Goal: Task Accomplishment & Management: Manage account settings

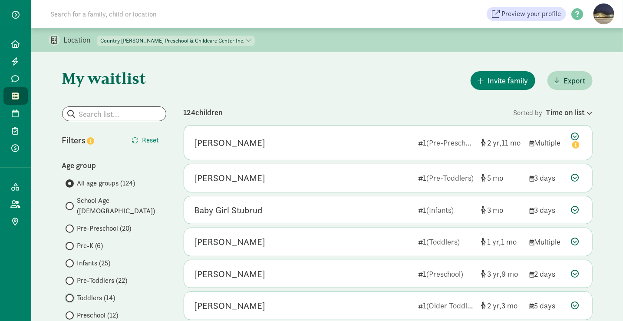
click at [69, 295] on input "Toddlers (14)" at bounding box center [69, 298] width 6 height 6
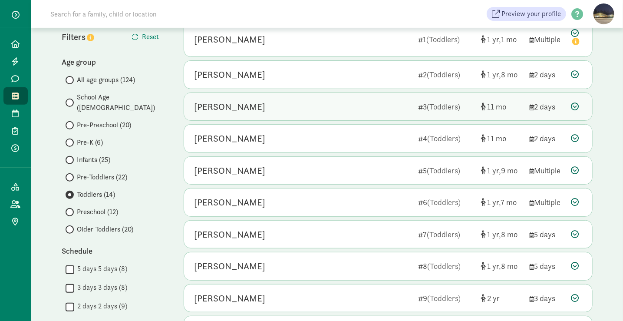
scroll to position [103, 0]
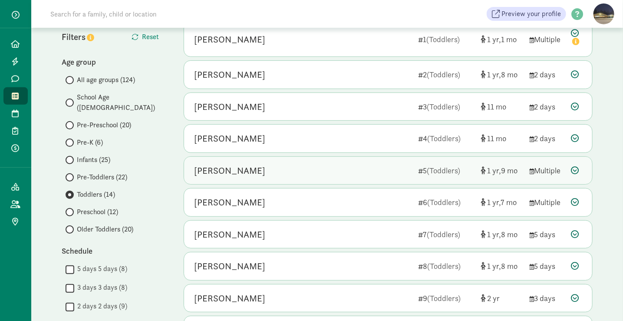
click at [249, 164] on div "[PERSON_NAME]" at bounding box center [302, 171] width 217 height 14
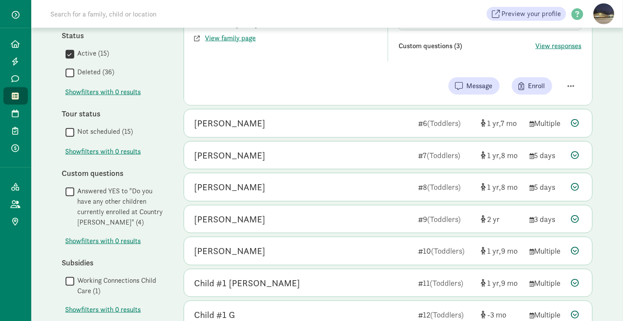
scroll to position [396, 0]
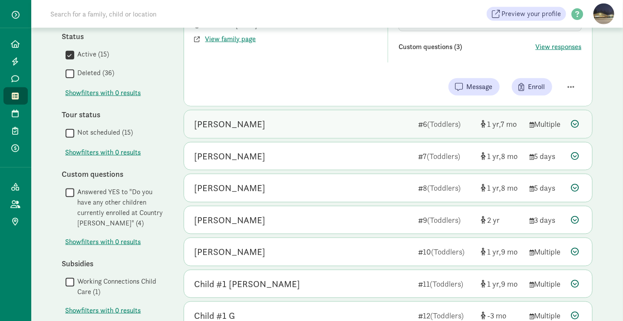
click at [303, 123] on div "[PERSON_NAME]" at bounding box center [302, 124] width 217 height 14
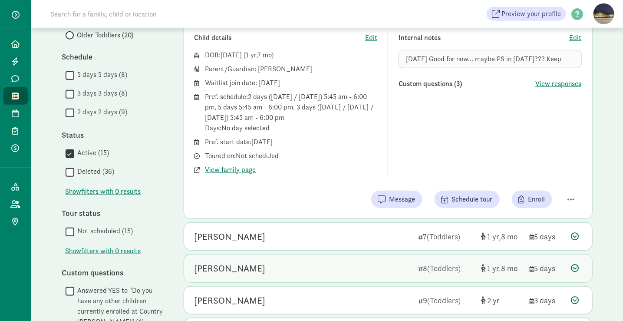
scroll to position [298, 0]
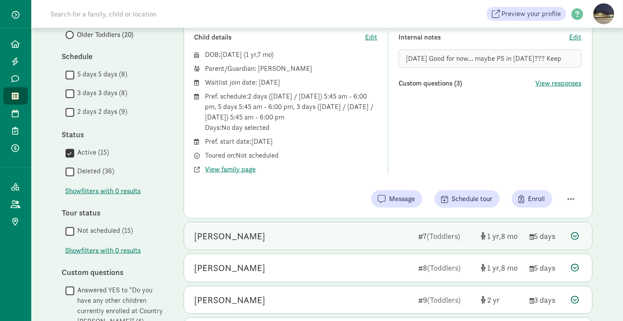
click at [264, 231] on div "[PERSON_NAME]" at bounding box center [302, 236] width 217 height 14
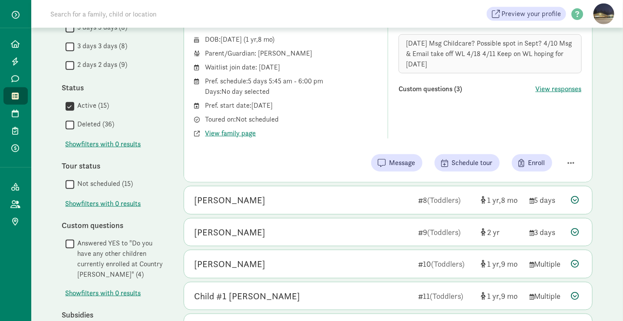
scroll to position [346, 0]
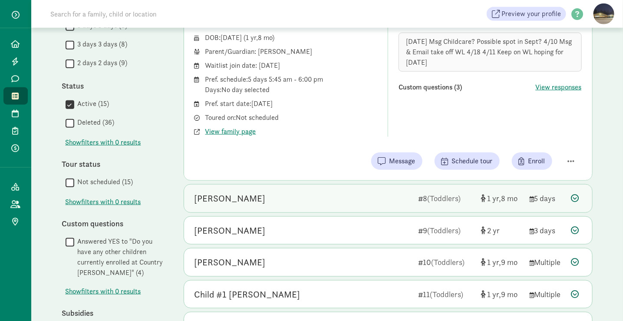
click at [258, 195] on div "[PERSON_NAME]" at bounding box center [302, 198] width 217 height 14
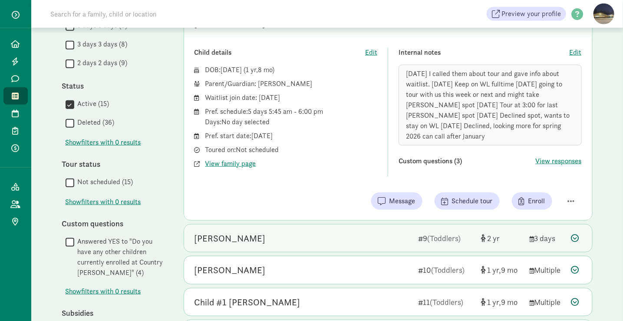
click at [270, 236] on div "[PERSON_NAME] 9 (Toddlers) 2 3 days" at bounding box center [388, 238] width 408 height 28
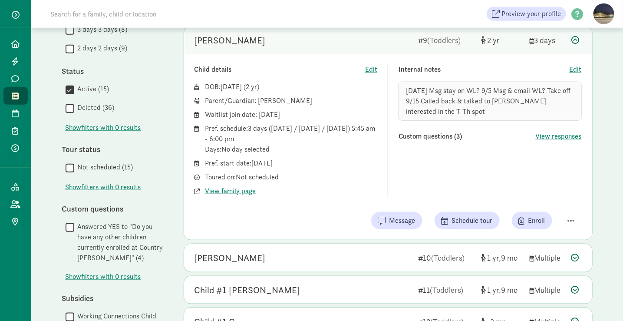
scroll to position [455, 0]
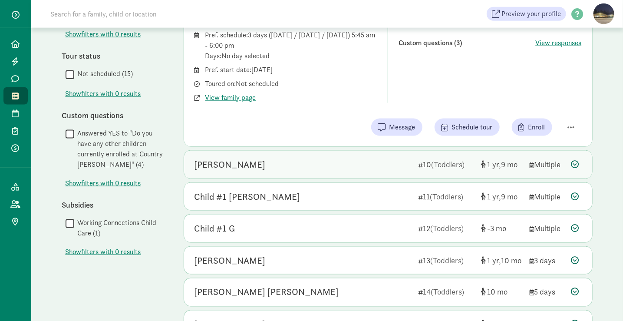
click at [282, 170] on div "[PERSON_NAME] R 10 (Toddlers) 1 9 Multiple" at bounding box center [388, 165] width 408 height 28
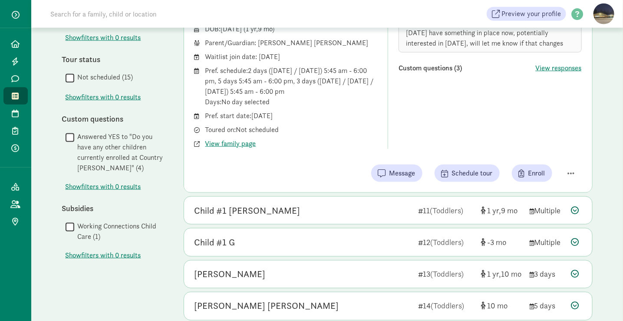
scroll to position [466, 0]
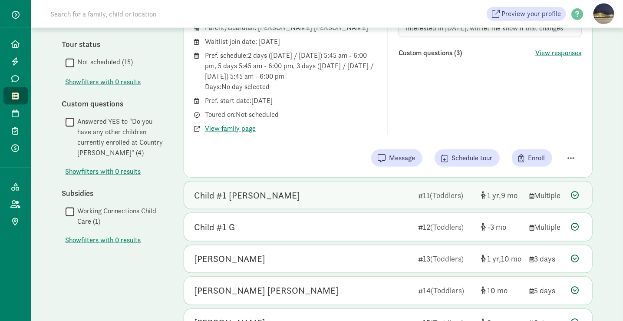
click at [281, 196] on div "Child #1 [PERSON_NAME]" at bounding box center [302, 195] width 217 height 14
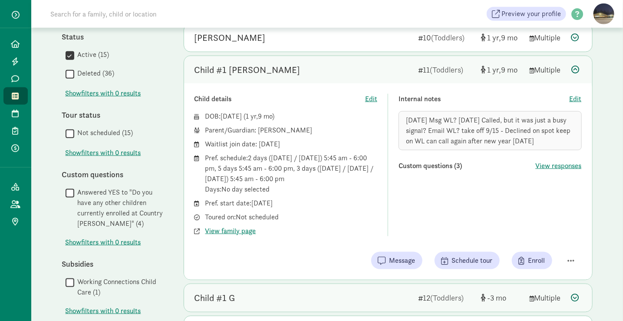
scroll to position [511, 0]
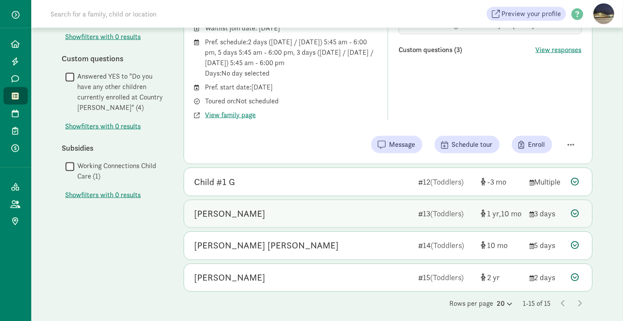
click at [283, 214] on div "[PERSON_NAME]" at bounding box center [302, 214] width 217 height 14
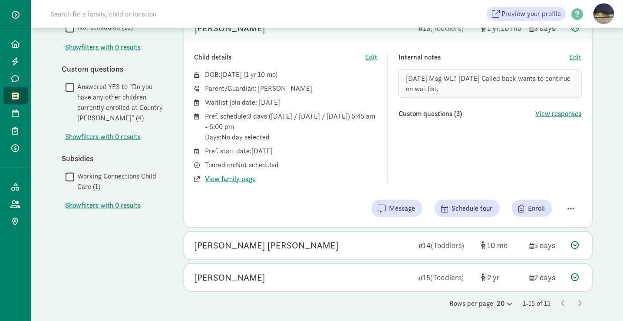
scroll to position [471, 0]
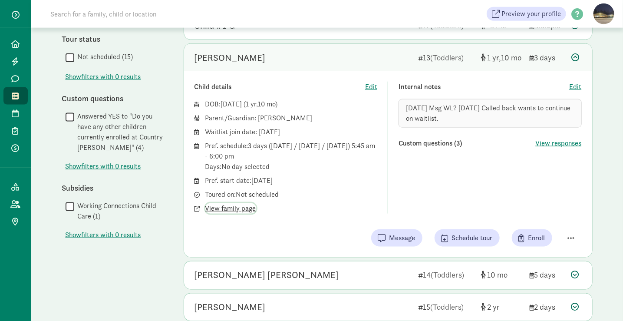
click at [231, 204] on span "View family page" at bounding box center [230, 208] width 51 height 10
click at [576, 83] on span "Edit" at bounding box center [576, 87] width 12 height 10
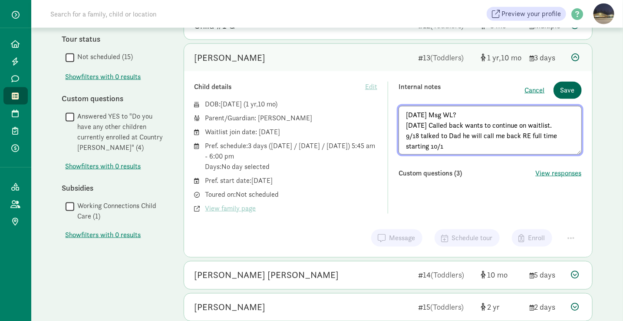
type textarea "[DATE] Msg WL? [DATE] Called back wants to continue on waitlist. 9/18 talked to…"
click at [568, 85] on span "Save" at bounding box center [567, 90] width 14 height 10
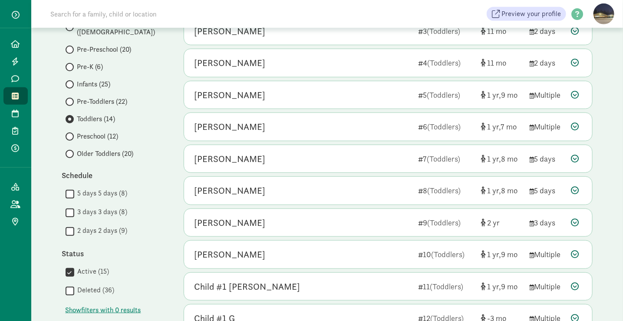
scroll to position [145, 0]
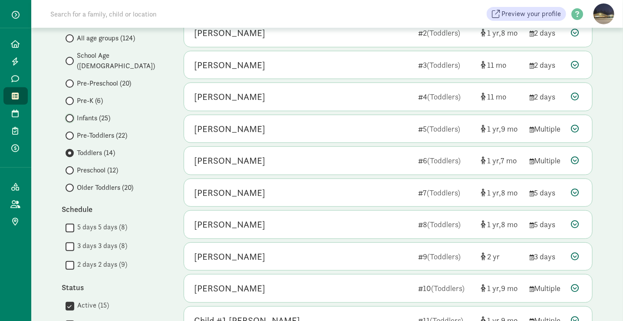
click at [69, 115] on input "Infants (25)" at bounding box center [69, 118] width 6 height 6
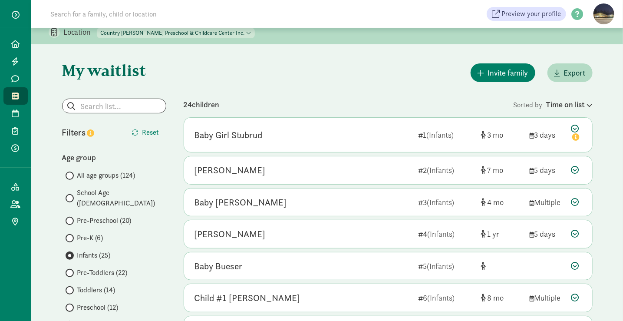
scroll to position [9, 0]
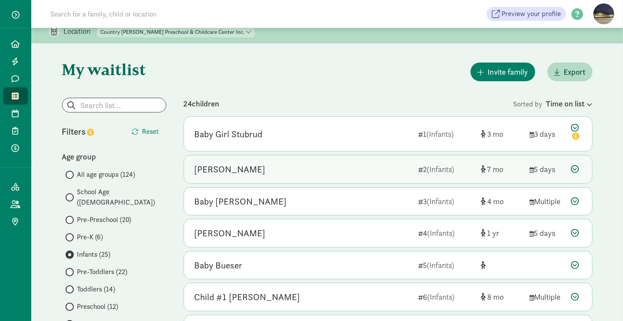
click at [267, 170] on div "[PERSON_NAME]" at bounding box center [302, 169] width 217 height 14
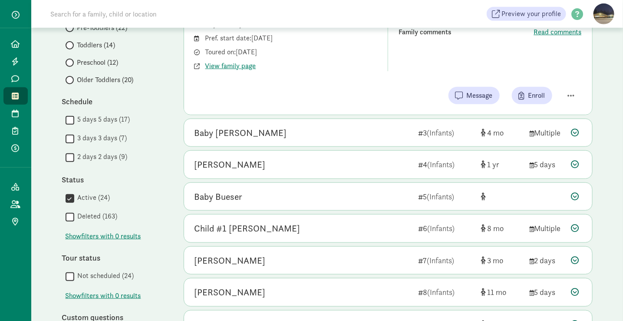
scroll to position [253, 0]
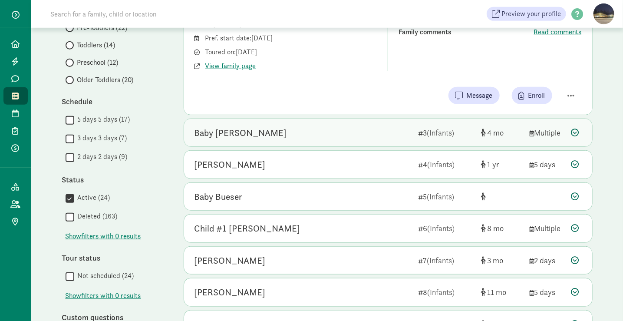
click at [252, 138] on div "Baby [PERSON_NAME]" at bounding box center [302, 133] width 217 height 14
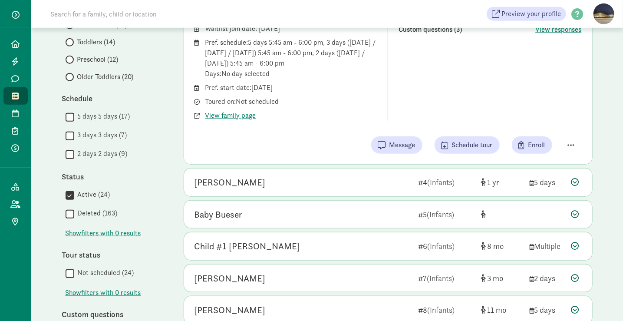
scroll to position [264, 0]
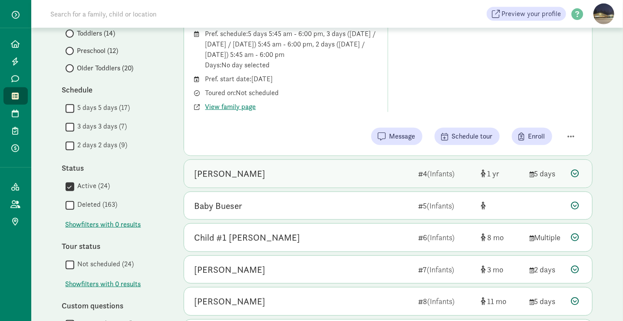
click at [258, 170] on div "[PERSON_NAME]" at bounding box center [302, 174] width 217 height 14
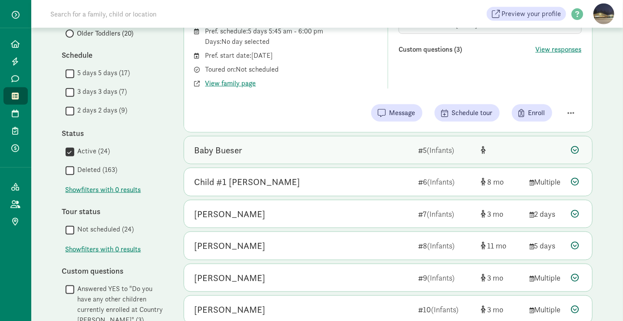
scroll to position [300, 0]
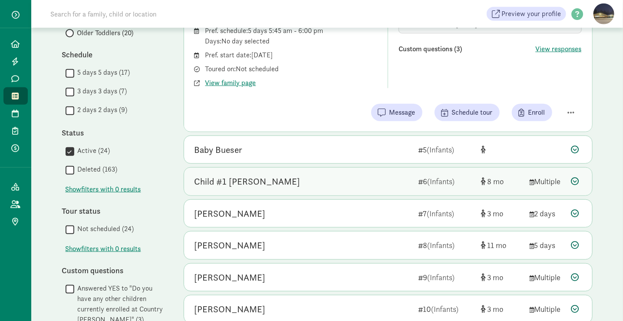
click at [252, 190] on div "Child #1 [PERSON_NAME] 6 (Infants) 8 Multiple" at bounding box center [388, 182] width 408 height 28
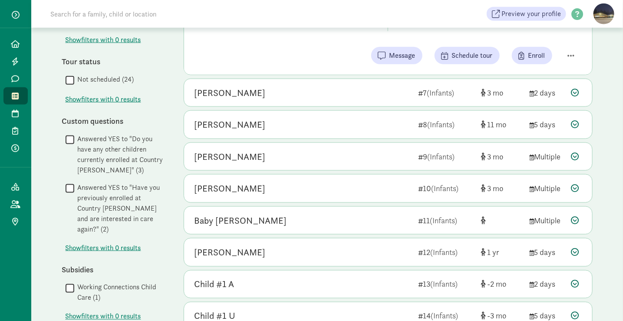
scroll to position [450, 0]
click at [252, 190] on div "[PERSON_NAME]" at bounding box center [302, 188] width 217 height 14
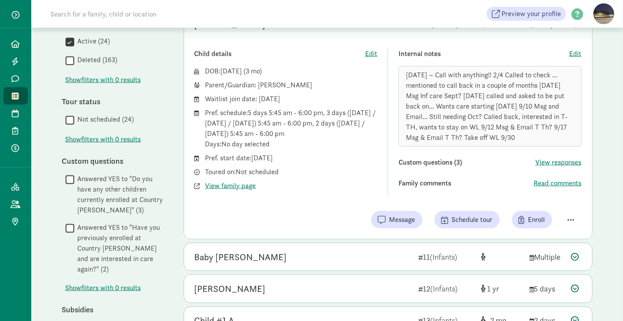
scroll to position [409, 0]
click at [242, 181] on span "View family page" at bounding box center [230, 186] width 51 height 10
click at [578, 53] on span "Edit" at bounding box center [576, 54] width 12 height 10
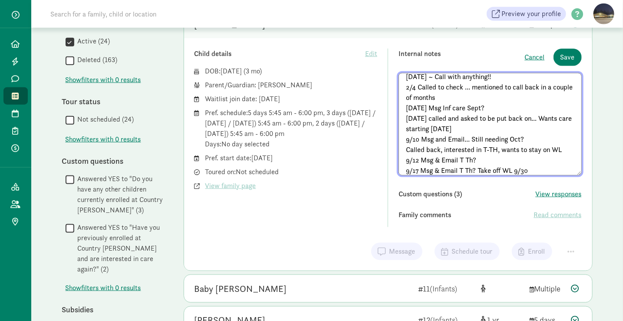
scroll to position [16, 0]
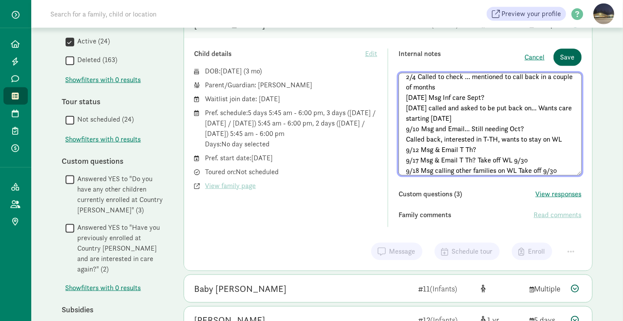
type textarea "[DATE] ~ Call with anything!! 2/4 Called to check ... mentioned to call back in…"
click at [570, 52] on span "Save" at bounding box center [567, 57] width 14 height 10
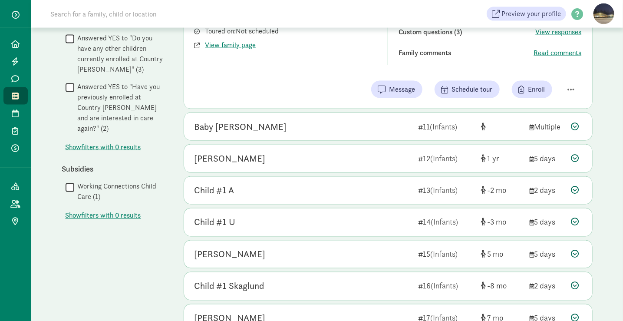
scroll to position [550, 0]
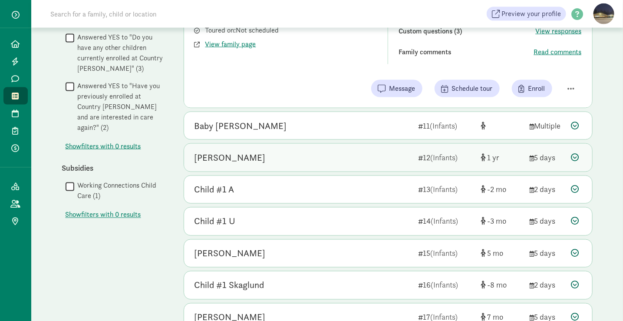
click at [277, 158] on div "[PERSON_NAME]" at bounding box center [302, 158] width 217 height 14
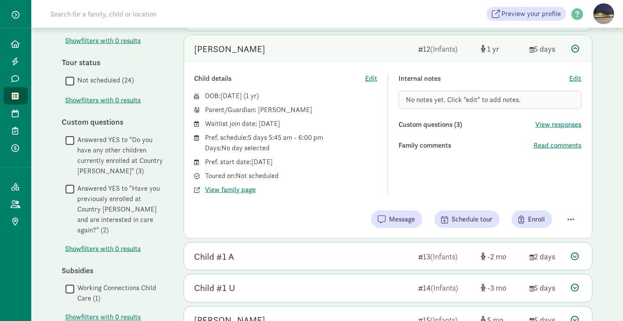
scroll to position [447, 0]
click at [277, 158] on div "Pref. start date: [DATE]" at bounding box center [291, 163] width 172 height 10
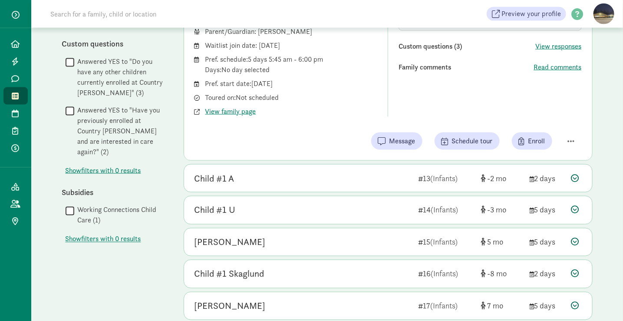
scroll to position [527, 0]
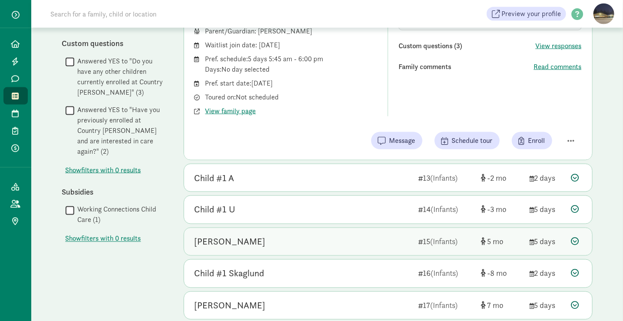
click at [298, 237] on div "[PERSON_NAME]" at bounding box center [302, 242] width 217 height 14
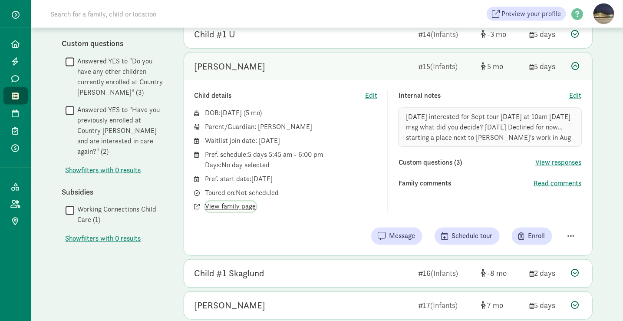
click at [209, 201] on span "View family page" at bounding box center [230, 206] width 51 height 10
click at [577, 90] on span "Edit" at bounding box center [576, 95] width 12 height 10
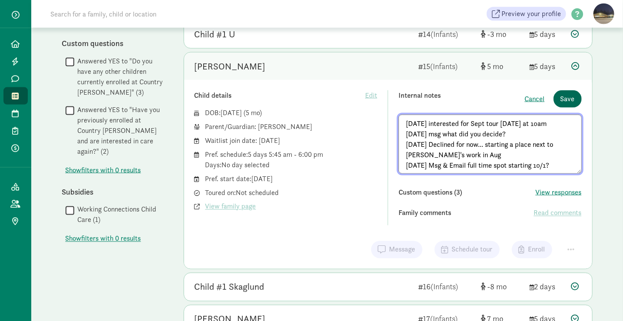
type textarea "[DATE] interested for Sept tour [DATE] at 10am [DATE] msg what did you decide? …"
click at [575, 90] on button "Save" at bounding box center [567, 98] width 28 height 17
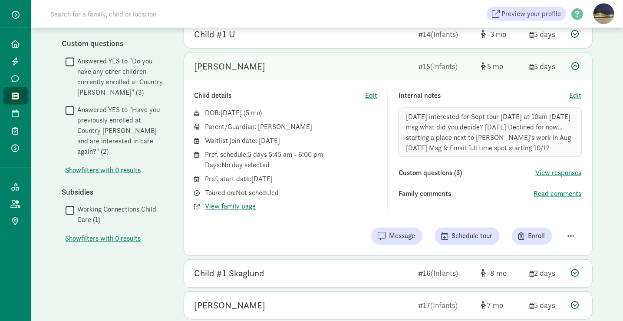
scroll to position [608, 0]
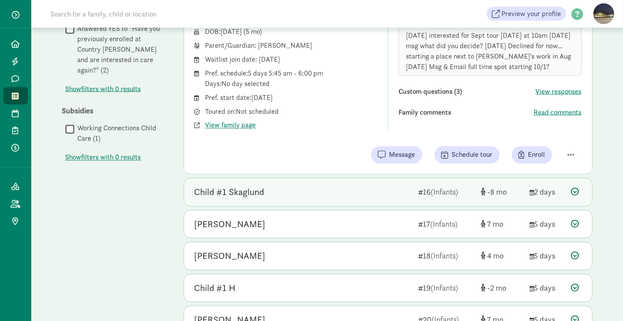
click at [277, 189] on div "Child #1 Skaglund" at bounding box center [302, 192] width 217 height 14
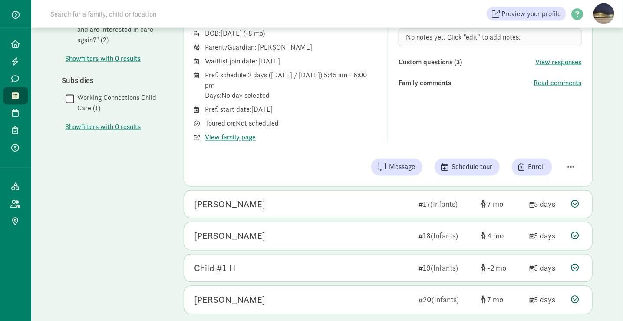
scroll to position [659, 0]
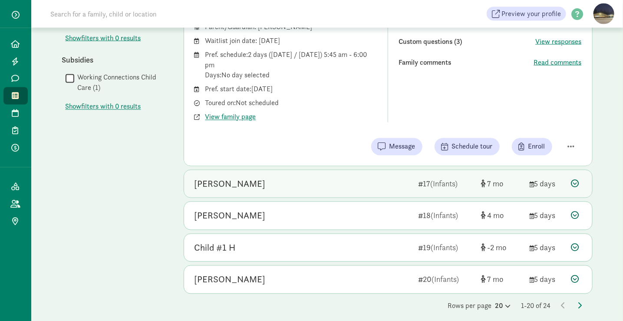
click at [278, 188] on div "[PERSON_NAME] Bond 17 (Infants) 7 5 days" at bounding box center [388, 184] width 408 height 28
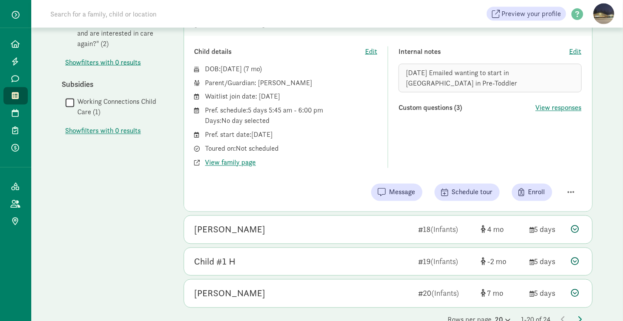
scroll to position [648, 0]
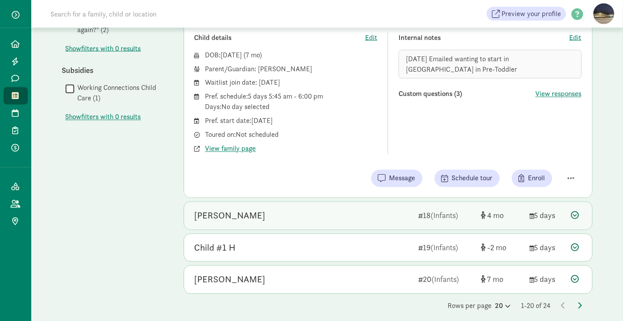
click at [256, 212] on div "[PERSON_NAME]" at bounding box center [302, 216] width 217 height 14
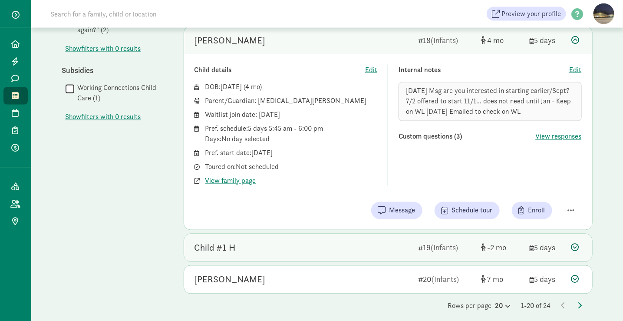
click at [270, 241] on div "Child #1 H" at bounding box center [302, 248] width 217 height 14
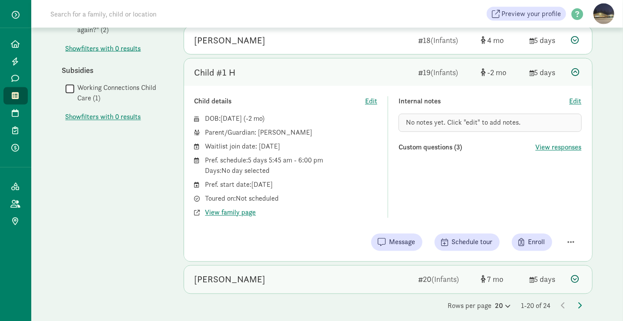
click at [243, 283] on div "[PERSON_NAME] 20 (Infants) 7 5 days" at bounding box center [388, 280] width 408 height 28
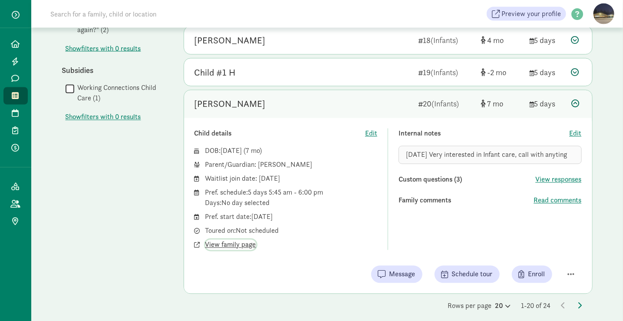
click at [237, 240] on span "View family page" at bounding box center [230, 245] width 51 height 10
click at [573, 270] on span "button" at bounding box center [571, 274] width 7 height 8
drag, startPoint x: 544, startPoint y: 247, endPoint x: 550, endPoint y: 244, distance: 6.0
click at [550, 247] on div "Remove from list" at bounding box center [540, 252] width 67 height 10
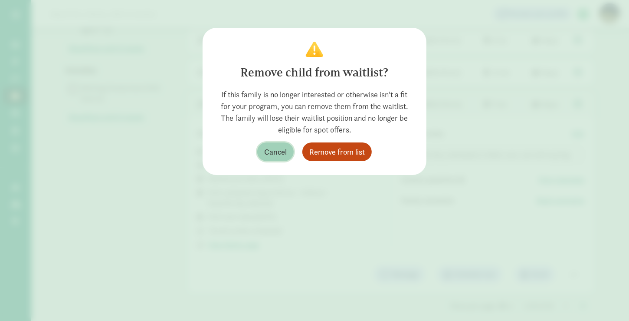
click at [280, 152] on span "Cancel" at bounding box center [275, 152] width 23 height 12
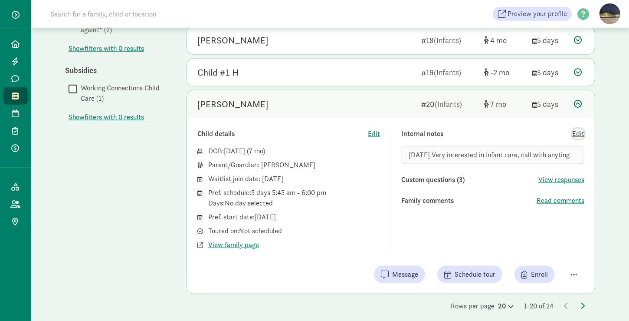
click at [576, 128] on span "Edit" at bounding box center [579, 133] width 12 height 10
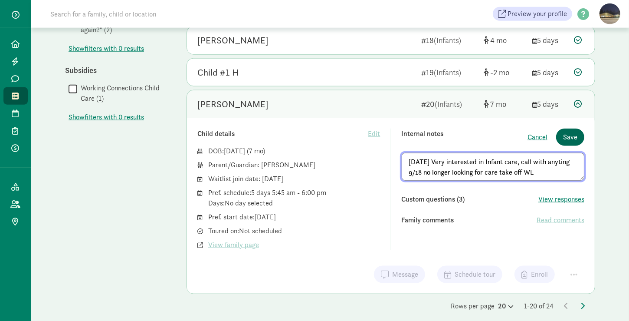
type textarea "[DATE] Very interested in Infant care, call with anyting 9/18 no longer looking…"
click at [575, 132] on span "Save" at bounding box center [570, 137] width 14 height 10
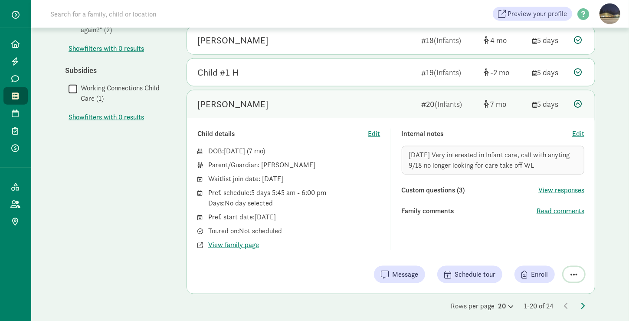
click at [573, 270] on span "button" at bounding box center [574, 274] width 7 height 8
click at [557, 247] on div "Remove from list" at bounding box center [543, 252] width 67 height 10
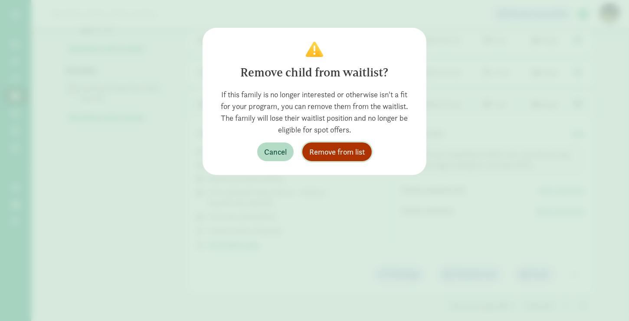
click at [348, 155] on span "Remove from list" at bounding box center [338, 152] width 56 height 12
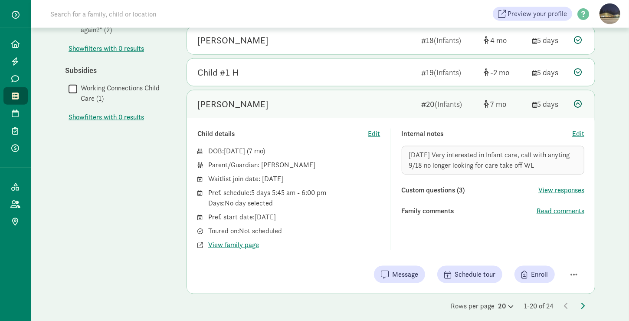
scroll to position [456, 0]
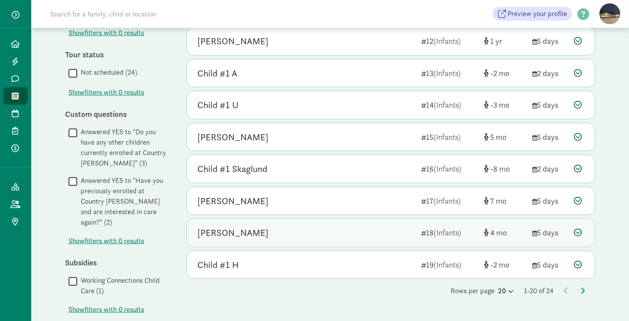
click at [231, 230] on div "[PERSON_NAME]" at bounding box center [233, 233] width 71 height 14
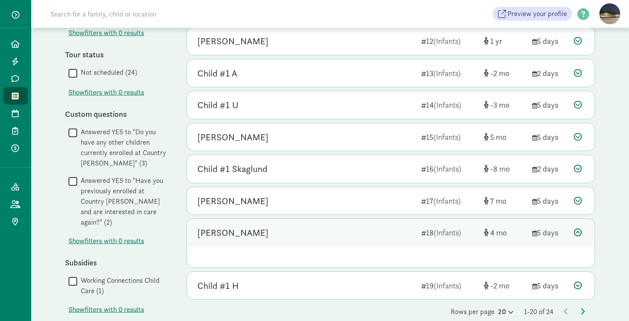
scroll to position [616, 0]
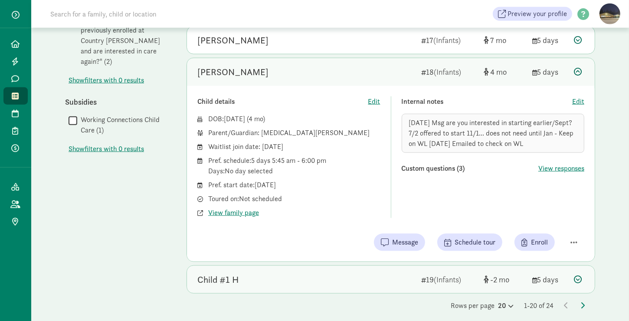
click at [300, 274] on div "Child #1 H" at bounding box center [306, 280] width 217 height 14
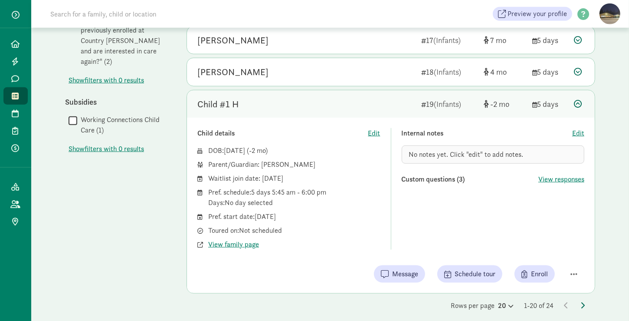
click at [583, 302] on icon at bounding box center [583, 305] width 4 height 7
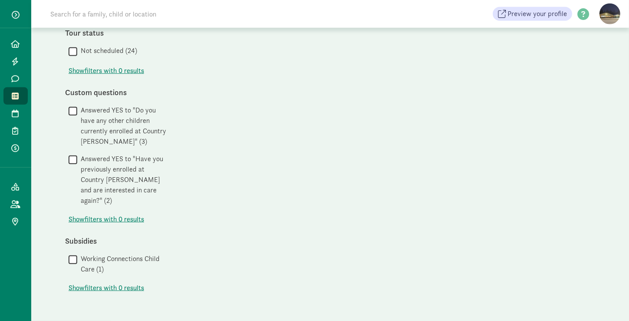
scroll to position [0, 0]
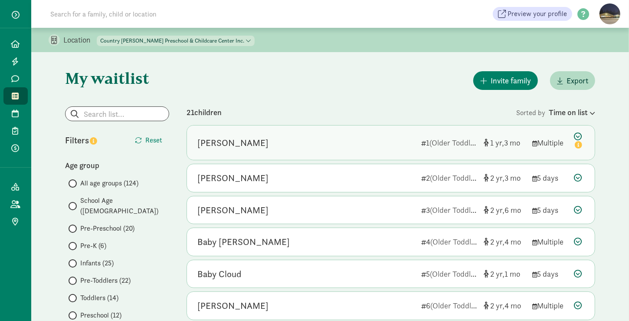
click at [255, 145] on div "[PERSON_NAME]" at bounding box center [233, 143] width 71 height 14
